Goal: Information Seeking & Learning: Learn about a topic

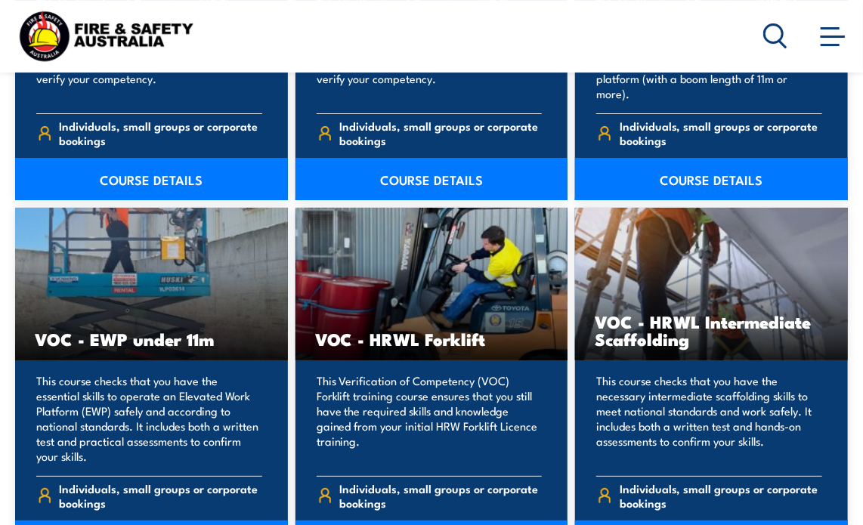
scroll to position [2115, 0]
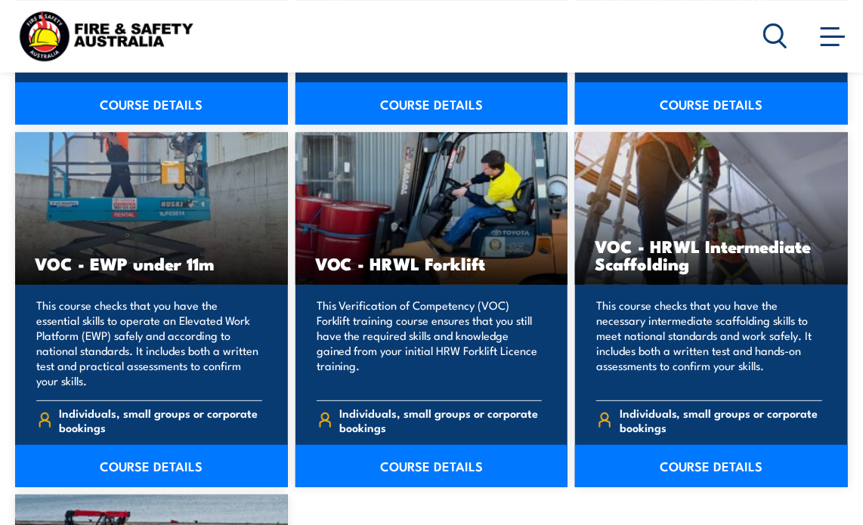
click at [473, 327] on p "This Verification of Competency (VOC) Forklift training course ensures that you…" at bounding box center [429, 343] width 226 height 91
click at [442, 467] on link "COURSE DETAILS" at bounding box center [431, 466] width 273 height 42
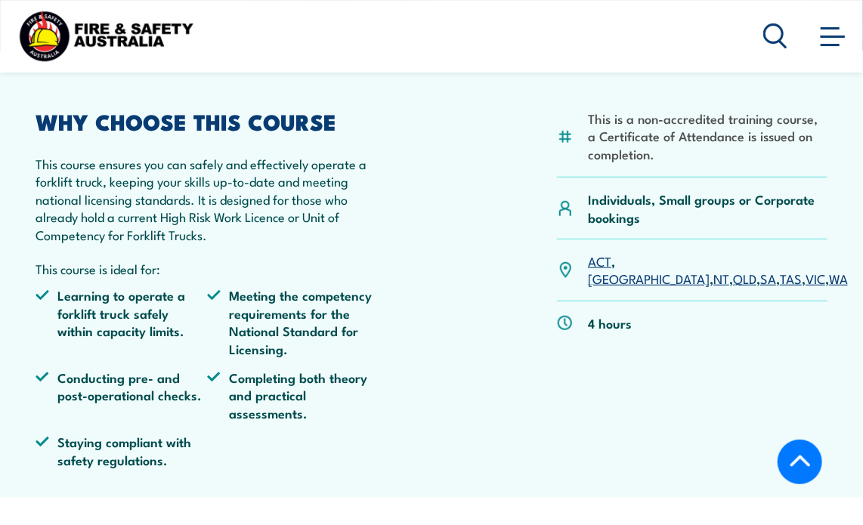
scroll to position [302, 0]
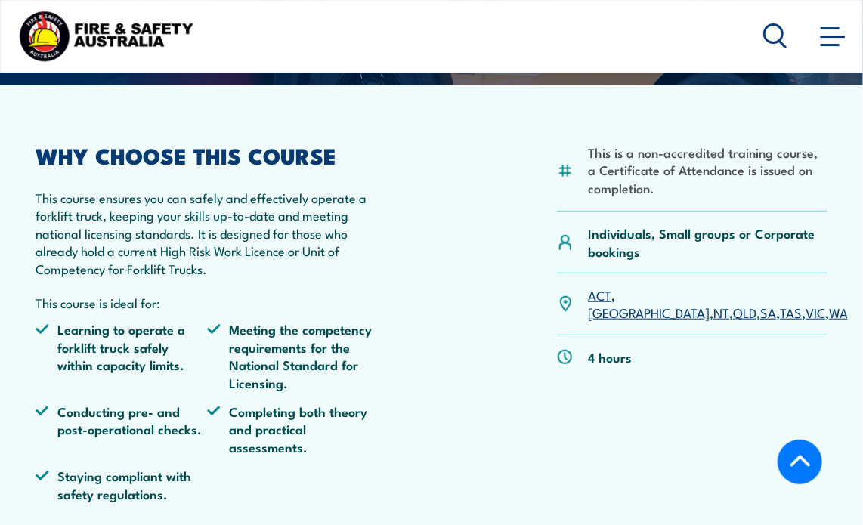
click at [805, 303] on link "VIC" at bounding box center [815, 312] width 20 height 18
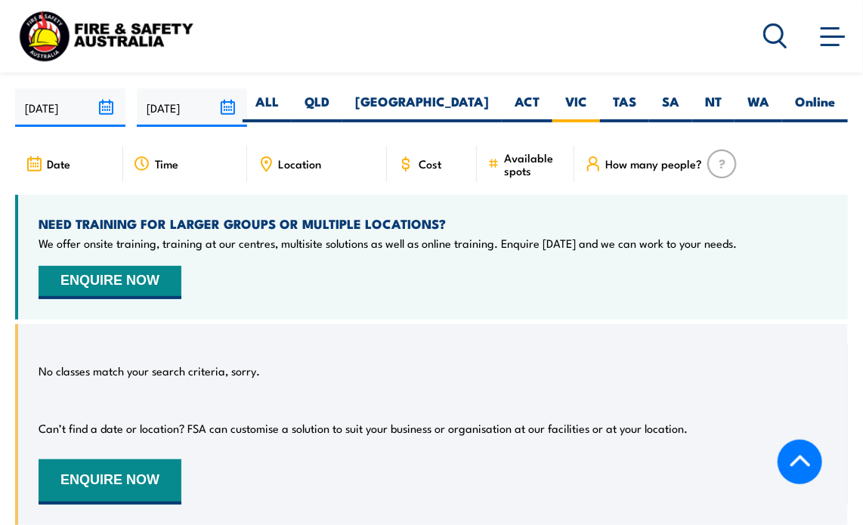
scroll to position [2267, 0]
